Goal: Register for event/course

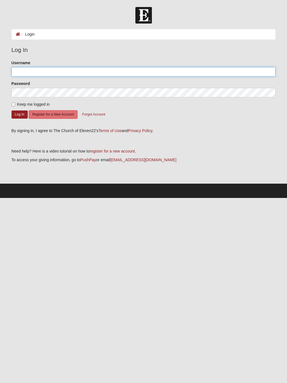
click at [26, 68] on input "Username" at bounding box center [144, 72] width 265 height 10
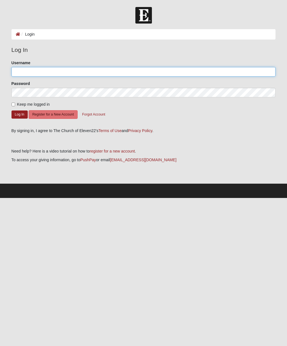
type input "[EMAIL_ADDRESS][DOMAIN_NAME]"
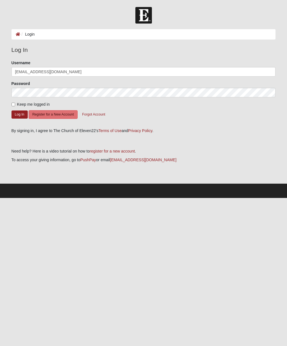
click at [16, 113] on button "Log In" at bounding box center [20, 115] width 16 height 8
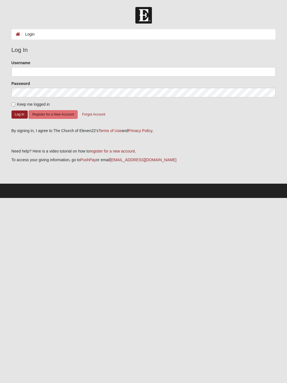
click at [47, 114] on button "Register for a New Account" at bounding box center [53, 114] width 49 height 9
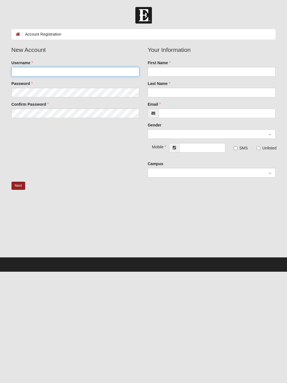
click at [22, 71] on input "Username" at bounding box center [76, 72] width 128 height 10
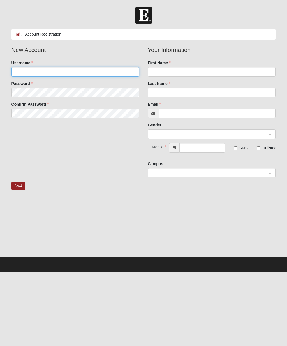
type input "[EMAIL_ADDRESS][DOMAIN_NAME]"
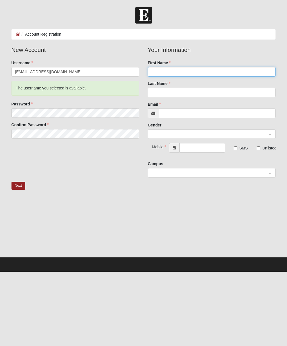
click at [185, 70] on input "First Name" at bounding box center [212, 72] width 128 height 10
type input "[PERSON_NAME]"
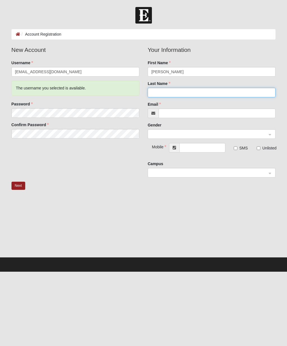
click at [171, 89] on input "Last Name" at bounding box center [212, 93] width 128 height 10
type input "[PERSON_NAME]"
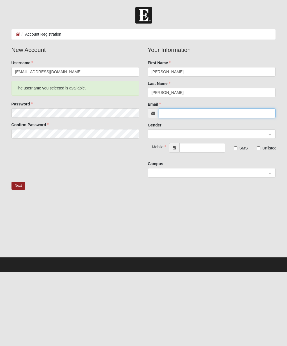
click at [191, 114] on input "Email" at bounding box center [217, 114] width 117 height 10
type input "[EMAIL_ADDRESS][DOMAIN_NAME]"
type input "[PHONE_NUMBER]"
click at [267, 137] on input "search" at bounding box center [209, 134] width 117 height 8
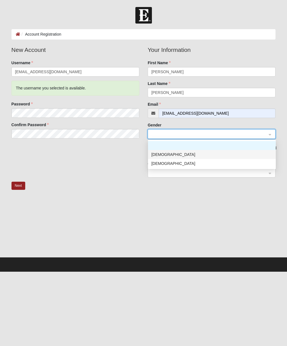
click at [164, 153] on div "Male" at bounding box center [212, 155] width 121 height 6
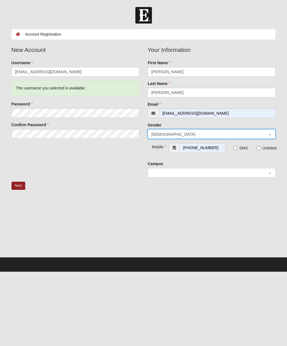
click at [244, 173] on span at bounding box center [210, 173] width 116 height 6
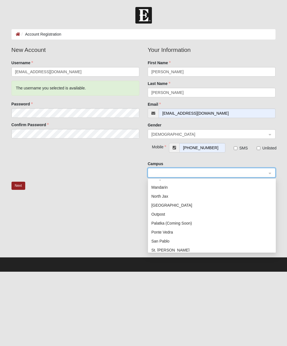
scroll to position [64, 0]
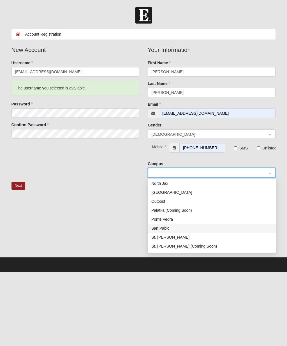
click at [169, 229] on div "San Pablo" at bounding box center [212, 228] width 121 height 6
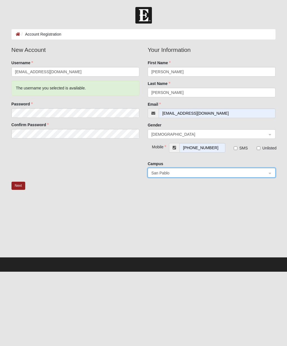
click at [17, 187] on button "Next" at bounding box center [19, 186] width 14 height 8
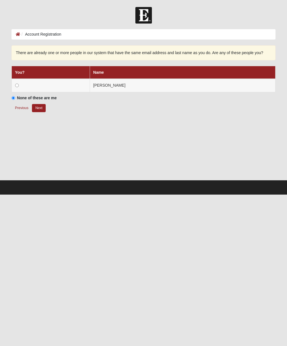
click at [18, 87] on input "radio" at bounding box center [17, 86] width 4 height 4
click at [37, 111] on button "Next" at bounding box center [39, 108] width 14 height 8
radio input "true"
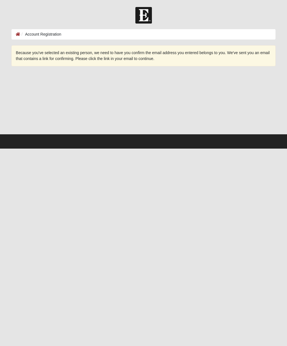
click at [40, 106] on div at bounding box center [144, 106] width 265 height 56
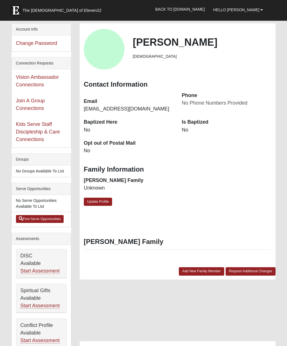
click at [204, 119] on dt "Is Baptized" at bounding box center [227, 122] width 90 height 7
click at [106, 198] on link "Update Profile" at bounding box center [98, 202] width 29 height 8
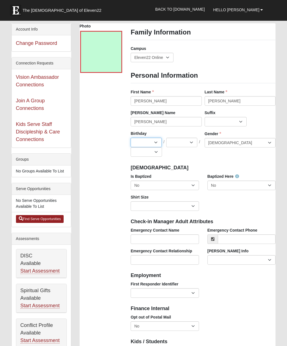
click at [153, 142] on select "Jan Feb Mar Apr May Jun Jul Aug Sep Oct Nov Dec" at bounding box center [146, 143] width 31 height 10
select select "5"
click at [189, 143] on select "1 2 3 4 5 6 7 8 9 10 11 12 13 14 15 16 17 18 19 20 21 22 23 24 25 26 27 28 29 3…" at bounding box center [181, 143] width 31 height 10
click at [186, 139] on select "1 2 3 4 5 6 7 8 9 10 11 12 13 14 15 16 17 18 19 20 21 22 23 24 25 26 27 28 29 3…" at bounding box center [181, 143] width 31 height 10
select select "4"
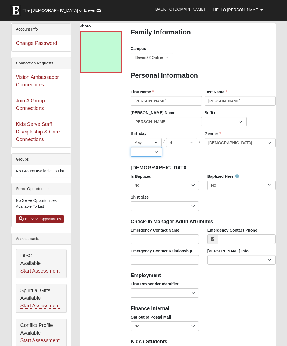
click at [153, 151] on select "2025 2024 2023 2022 2021 2020 2019 2018 2017 2016 2015 2014 2013 2012 2011 2010…" at bounding box center [146, 152] width 31 height 10
select select "1953"
click at [196, 185] on select "No Yes" at bounding box center [165, 186] width 68 height 10
select select "True"
click at [196, 209] on select "Adult Small Adult Medium Adult Large Adult XL Adult XXL Adult 3XL Adult 4XL You…" at bounding box center [165, 206] width 68 height 10
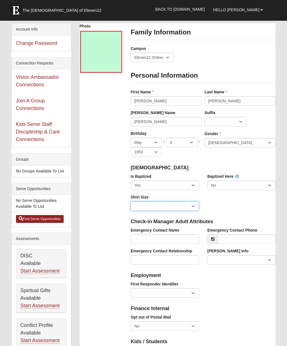
select select "Adult Large"
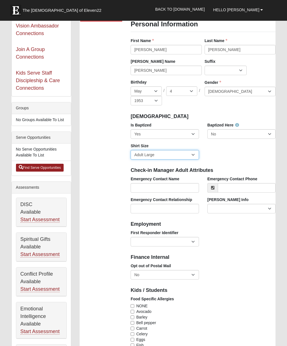
scroll to position [51, 0]
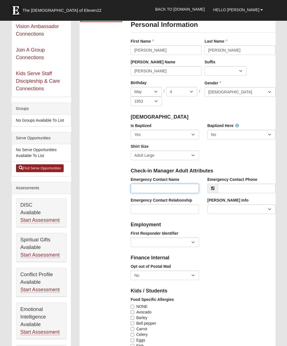
click at [191, 190] on input "Emergency Contact Name" at bounding box center [165, 189] width 68 height 10
type input "Martha Milton"
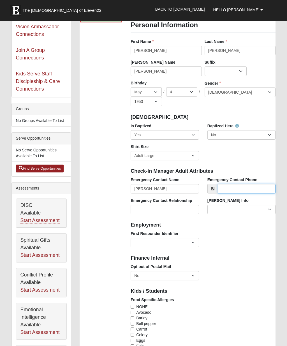
click at [252, 189] on input "Emergency Contact Phone" at bounding box center [247, 189] width 58 height 10
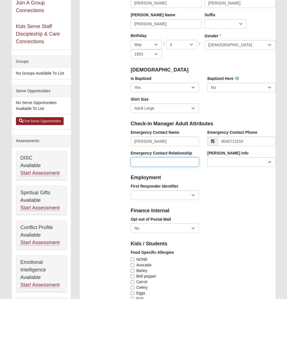
click at [184, 205] on input "Emergency Contact Relationship" at bounding box center [165, 210] width 68 height 10
type input "(904) 571-3153"
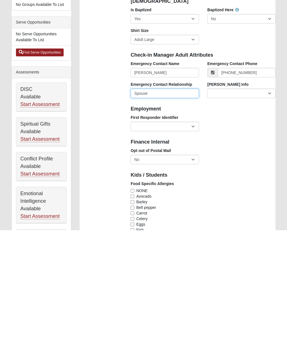
type input "Spouse"
click at [196, 238] on select "EMT | Paramedic | Medical Firefighter | Fire Department Police Officer | Sherif…" at bounding box center [165, 243] width 68 height 10
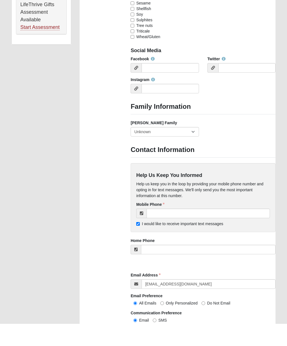
scroll to position [412, 0]
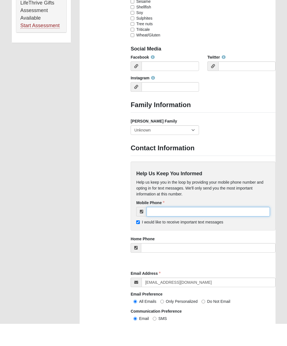
click at [204, 229] on input "tel" at bounding box center [208, 234] width 123 height 10
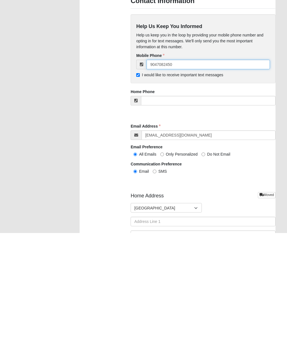
scroll to position [476, 0]
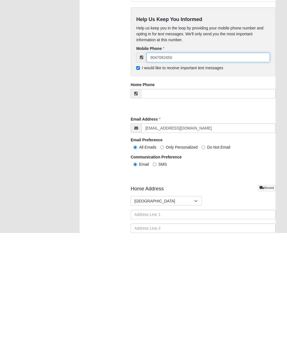
type input "9047082450"
click at [157, 276] on input "SMS" at bounding box center [155, 278] width 4 height 4
radio input "true"
type input "[PHONE_NUMBER]"
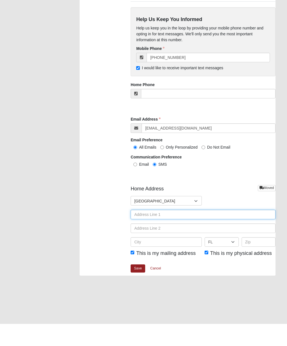
click at [198, 232] on input "text" at bounding box center [203, 237] width 145 height 10
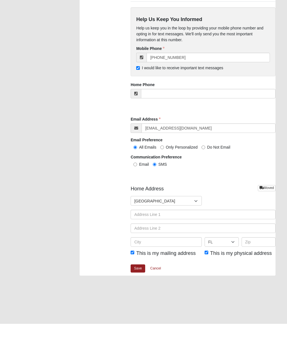
type input "13548 Aquiline Rd"
type input "Jacksonville"
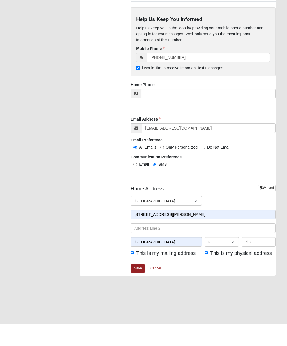
type input "32224"
click at [143, 287] on link "Save" at bounding box center [138, 291] width 15 height 8
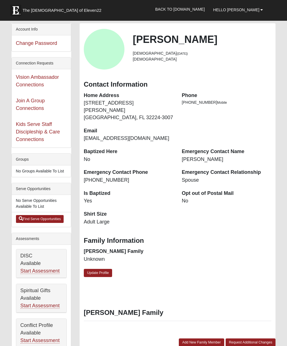
click at [206, 6] on link "Back to [DOMAIN_NAME]" at bounding box center [180, 9] width 58 height 14
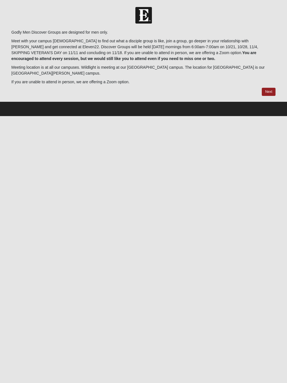
click at [271, 88] on link "Next" at bounding box center [269, 92] width 14 height 8
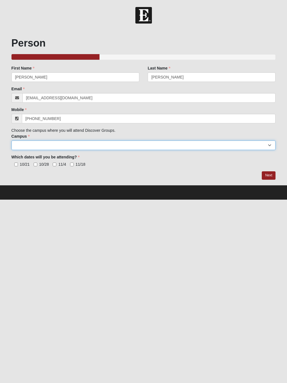
click at [20, 146] on select "[GEOGRAPHIC_DATA] [GEOGRAPHIC_DATA] (Coming Soon) Eleven22 Online [PERSON_NAME]…" at bounding box center [144, 146] width 265 height 10
select select "3"
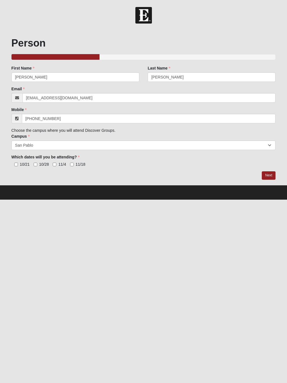
click at [16, 164] on input "10/21" at bounding box center [16, 165] width 4 height 4
checkbox input "true"
click at [34, 165] on input "10/28" at bounding box center [36, 165] width 4 height 4
checkbox input "true"
click at [53, 165] on input "11/4" at bounding box center [55, 165] width 4 height 4
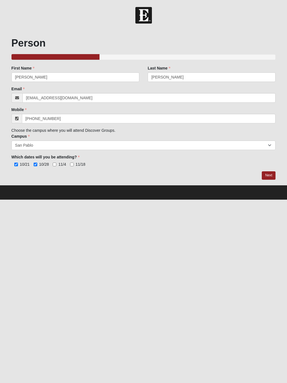
checkbox input "true"
click at [69, 168] on div "Person 33.333333333333333333333333330% Complete Family Member to Register First…" at bounding box center [144, 108] width 265 height 143
click at [70, 163] on input "11/18" at bounding box center [72, 165] width 4 height 4
checkbox input "true"
click at [272, 173] on link "Next" at bounding box center [269, 175] width 14 height 8
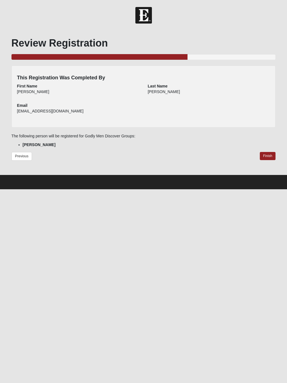
click at [274, 153] on link "Finish" at bounding box center [268, 156] width 16 height 8
